Goal: Transaction & Acquisition: Purchase product/service

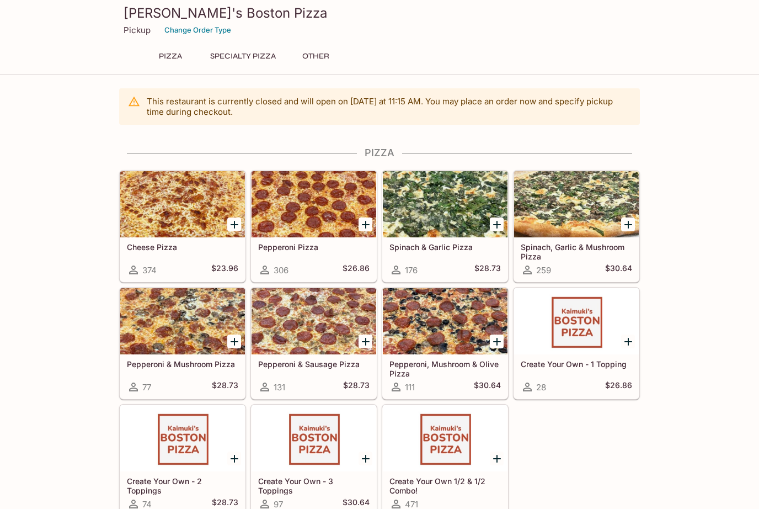
click at [126, 34] on p "Pickup" at bounding box center [137, 30] width 27 height 10
click at [131, 30] on p "Pickup" at bounding box center [137, 30] width 27 height 10
click at [246, 58] on button "Specialty Pizza" at bounding box center [243, 56] width 78 height 15
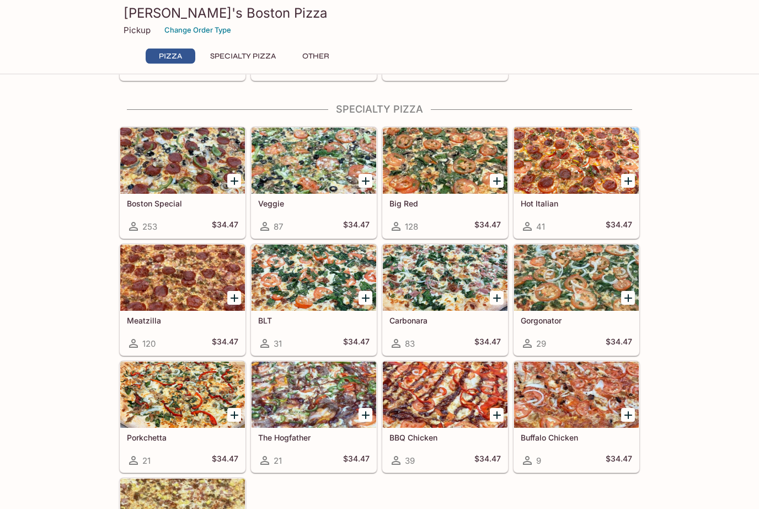
scroll to position [435, 0]
click at [158, 189] on div at bounding box center [182, 160] width 125 height 66
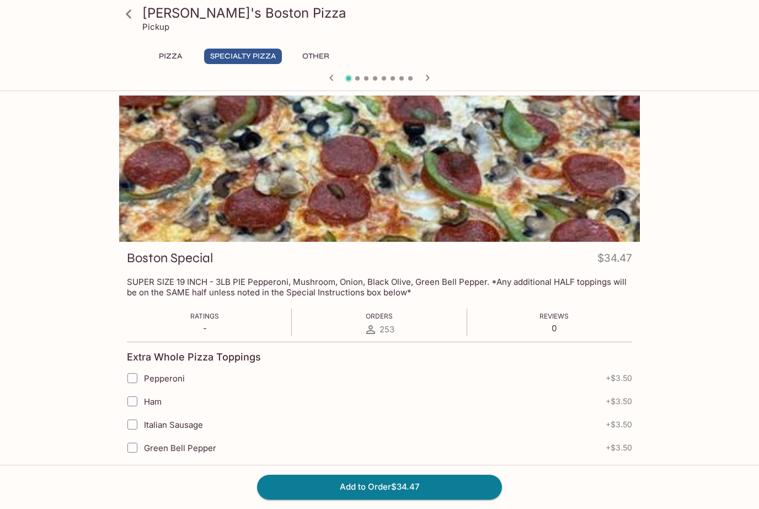
click at [409, 55] on div "Pizza Specialty Pizza Other" at bounding box center [379, 56] width 477 height 15
click at [369, 75] on div at bounding box center [380, 79] width 530 height 17
click at [411, 488] on button "Add to Order $34.47" at bounding box center [379, 487] width 245 height 24
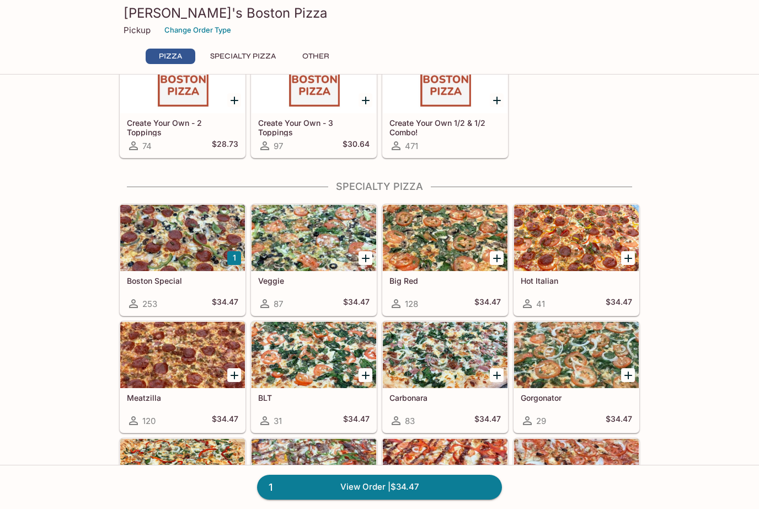
scroll to position [361, 0]
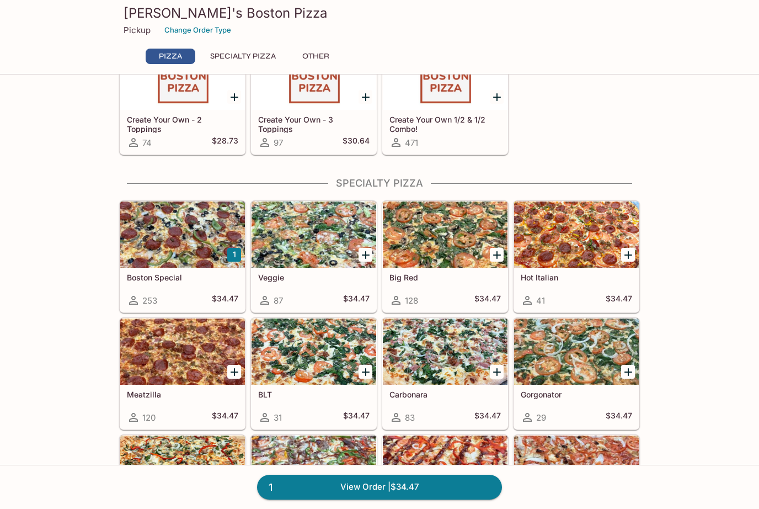
click at [389, 499] on link "1 View Order | $34.47" at bounding box center [379, 487] width 245 height 24
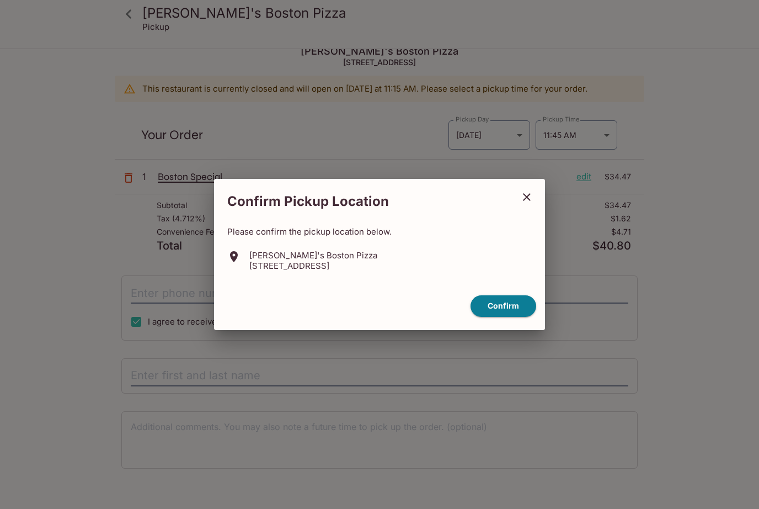
click at [529, 208] on button "close" at bounding box center [527, 197] width 28 height 28
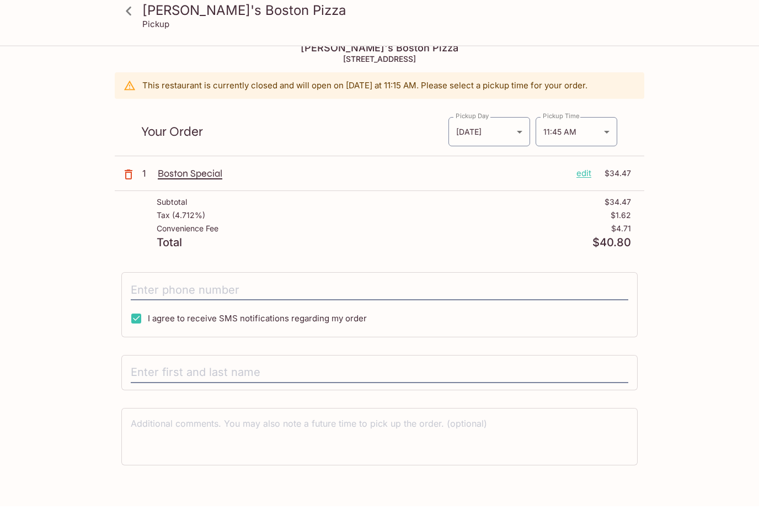
scroll to position [0, 0]
